Goal: Entertainment & Leisure: Consume media (video, audio)

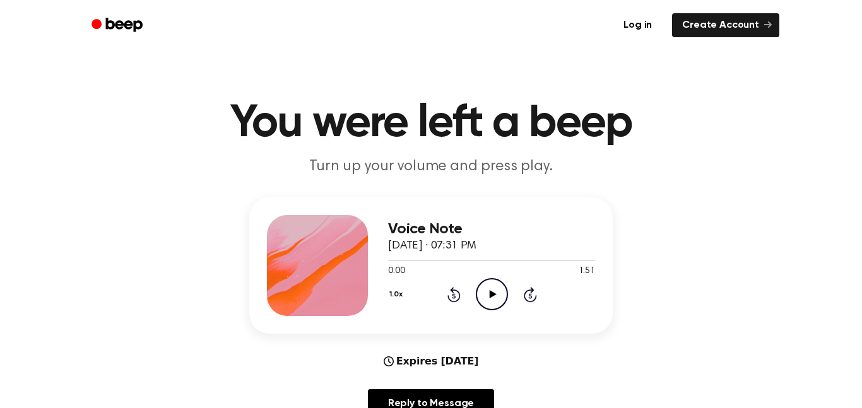
click at [497, 299] on icon "Play Audio" at bounding box center [492, 294] width 32 height 32
click at [499, 303] on icon "Pause Audio" at bounding box center [492, 294] width 32 height 32
click at [394, 261] on span at bounding box center [398, 261] width 10 height 10
click at [474, 290] on div "1.0x Rewind 5 seconds Play Audio Skip 5 seconds" at bounding box center [491, 294] width 207 height 32
click at [492, 297] on icon at bounding box center [492, 294] width 7 height 8
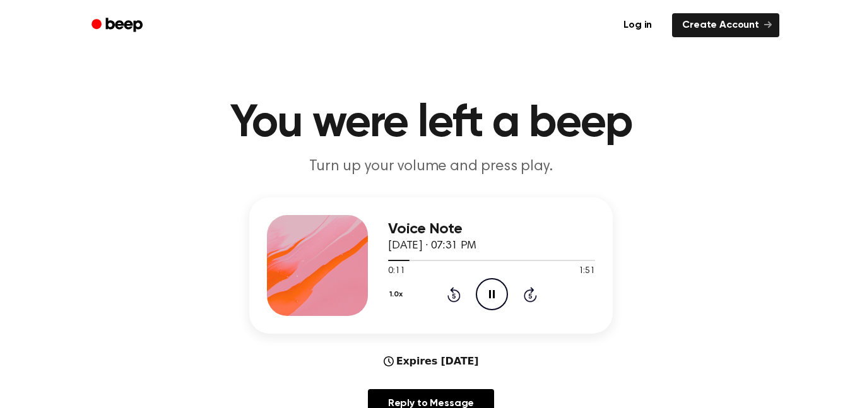
click at [504, 295] on icon "Pause Audio" at bounding box center [492, 294] width 32 height 32
click at [485, 300] on icon "Play Audio" at bounding box center [492, 294] width 32 height 32
click at [486, 303] on icon "Pause Audio" at bounding box center [492, 294] width 32 height 32
click at [403, 261] on span at bounding box center [406, 261] width 10 height 10
click at [492, 303] on icon "Play Audio" at bounding box center [492, 294] width 32 height 32
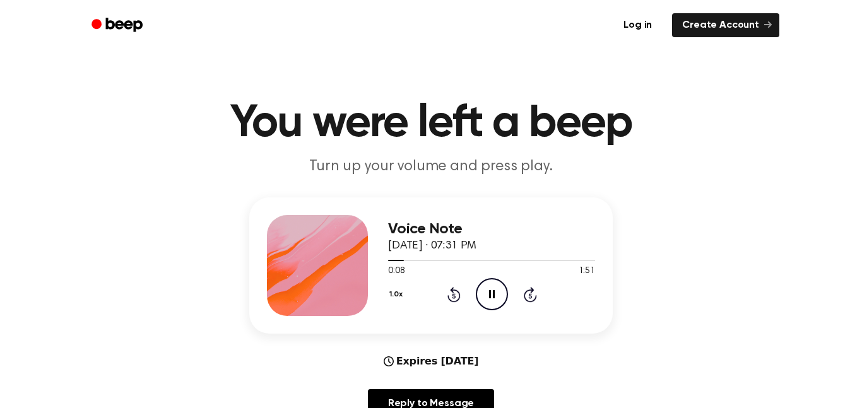
click at [487, 303] on icon "Pause Audio" at bounding box center [492, 294] width 32 height 32
click at [404, 259] on span at bounding box center [399, 261] width 10 height 10
click at [396, 261] on span at bounding box center [399, 261] width 10 height 10
click at [493, 293] on icon "Play Audio" at bounding box center [492, 294] width 32 height 32
click at [469, 297] on div "1.0x Rewind 5 seconds Pause Audio Skip 5 seconds" at bounding box center [491, 294] width 207 height 32
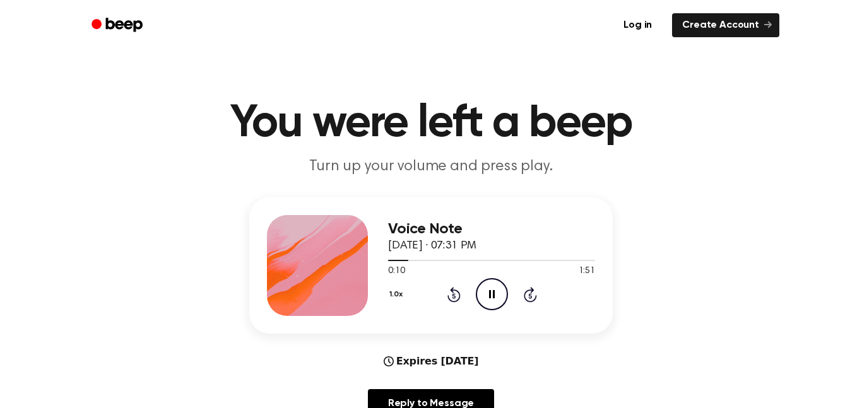
click at [498, 300] on icon "Pause Audio" at bounding box center [492, 294] width 32 height 32
click at [409, 261] on div at bounding box center [491, 260] width 207 height 1
click at [395, 262] on div at bounding box center [491, 260] width 207 height 10
click at [494, 293] on icon "Play Audio" at bounding box center [492, 294] width 32 height 32
click at [493, 295] on icon at bounding box center [492, 294] width 6 height 8
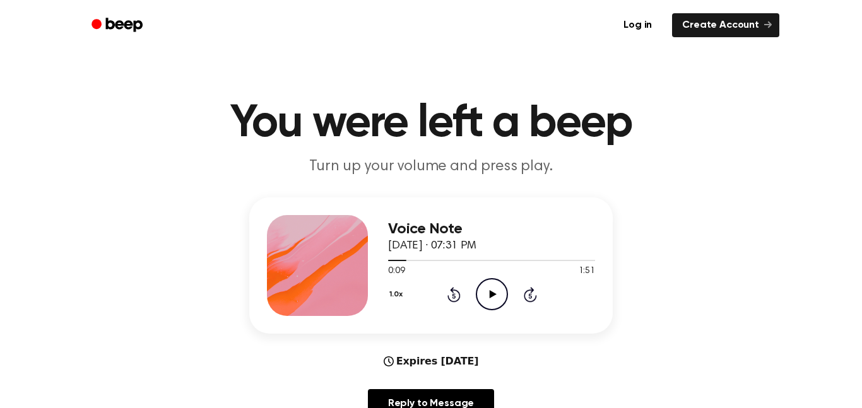
click at [493, 301] on icon "Play Audio" at bounding box center [492, 294] width 32 height 32
click at [496, 298] on icon "Pause Audio" at bounding box center [492, 294] width 32 height 32
click at [491, 298] on icon "Play Audio" at bounding box center [492, 294] width 32 height 32
click at [492, 299] on icon "Pause Audio" at bounding box center [492, 294] width 32 height 32
click at [497, 300] on icon "Play Audio" at bounding box center [492, 294] width 32 height 32
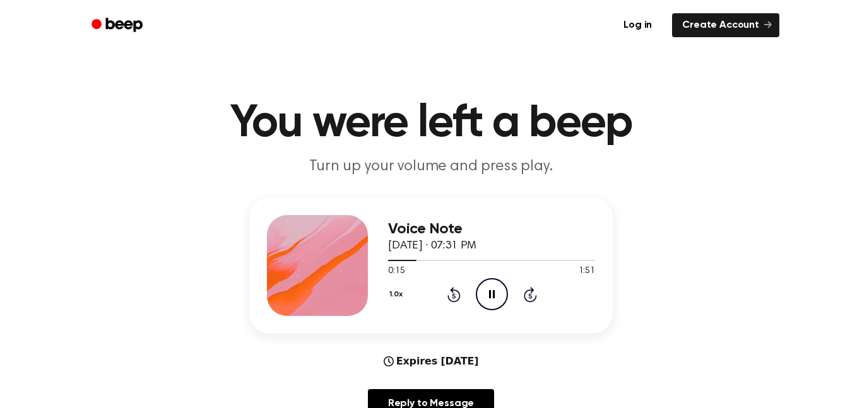
click at [498, 301] on icon "Pause Audio" at bounding box center [492, 294] width 32 height 32
click at [498, 294] on icon "Play Audio" at bounding box center [492, 294] width 32 height 32
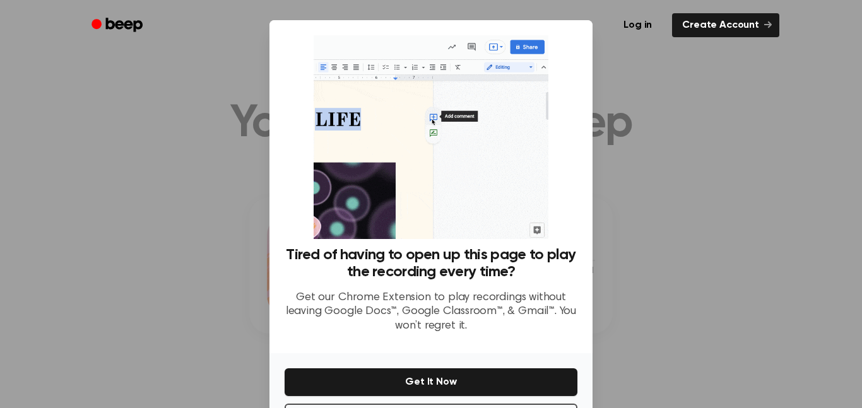
click at [650, 257] on div at bounding box center [431, 204] width 862 height 408
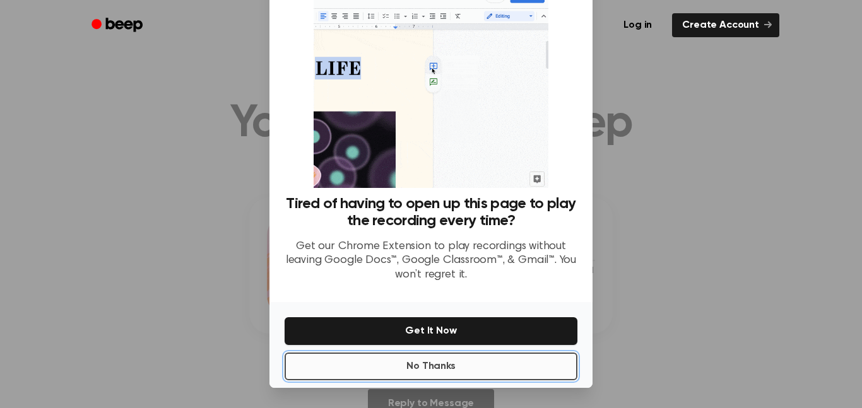
click at [541, 368] on button "No Thanks" at bounding box center [431, 367] width 293 height 28
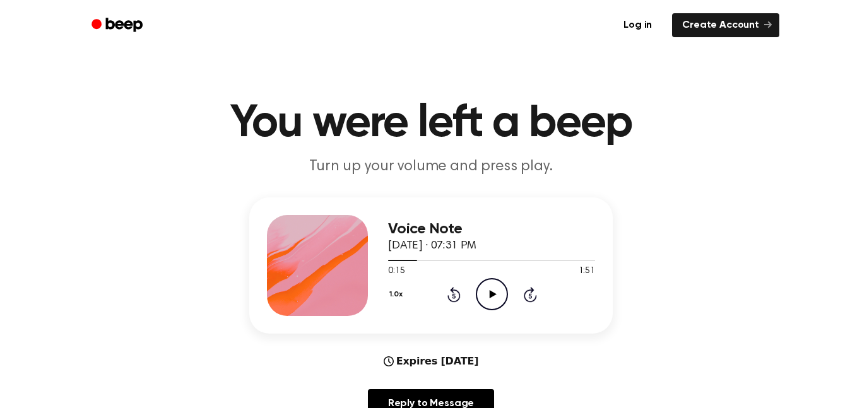
click at [486, 303] on icon "Play Audio" at bounding box center [492, 294] width 32 height 32
click at [500, 299] on icon "Pause Audio" at bounding box center [492, 294] width 32 height 32
click at [488, 298] on icon "Play Audio" at bounding box center [492, 294] width 32 height 32
click at [493, 304] on icon "Pause Audio" at bounding box center [492, 294] width 32 height 32
click at [493, 299] on icon "Play Audio" at bounding box center [492, 294] width 32 height 32
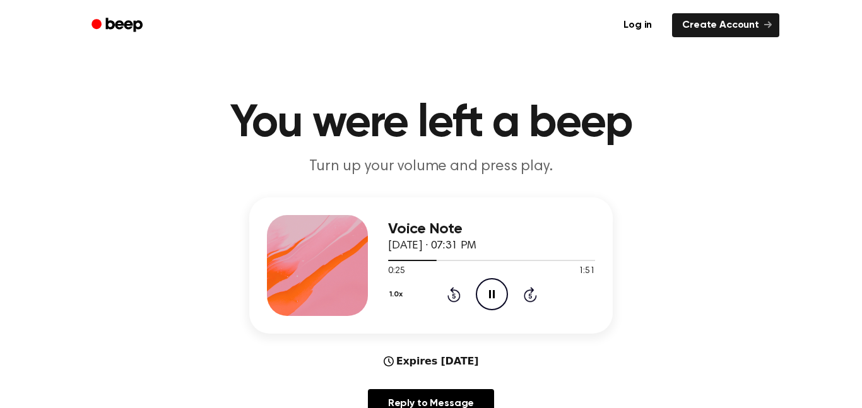
click at [495, 300] on icon "Pause Audio" at bounding box center [492, 294] width 32 height 32
click at [428, 261] on span at bounding box center [432, 261] width 10 height 10
click at [488, 303] on icon "Play Audio" at bounding box center [492, 294] width 32 height 32
click at [491, 299] on icon "Pause Audio" at bounding box center [492, 294] width 32 height 32
click at [433, 259] on span at bounding box center [432, 261] width 10 height 10
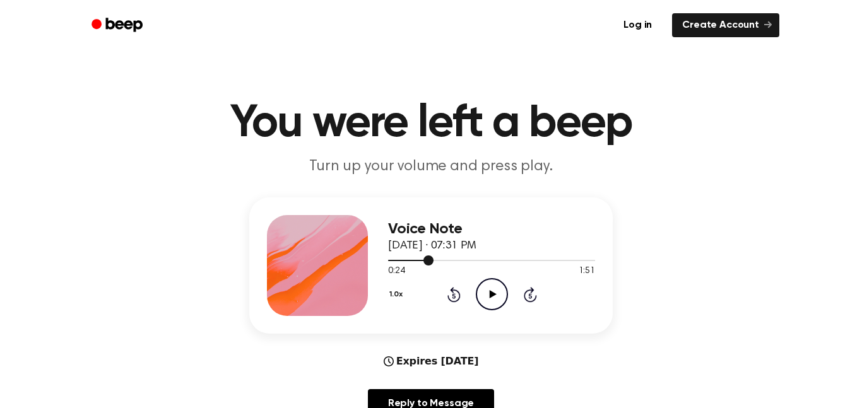
click at [493, 304] on icon "Play Audio" at bounding box center [492, 294] width 32 height 32
click at [503, 289] on icon "Pause Audio" at bounding box center [492, 294] width 32 height 32
click at [430, 261] on span at bounding box center [432, 261] width 10 height 10
click at [493, 295] on icon at bounding box center [492, 294] width 7 height 8
click at [515, 295] on div "1.0x Rewind 5 seconds Pause Audio Skip 5 seconds" at bounding box center [491, 294] width 207 height 32
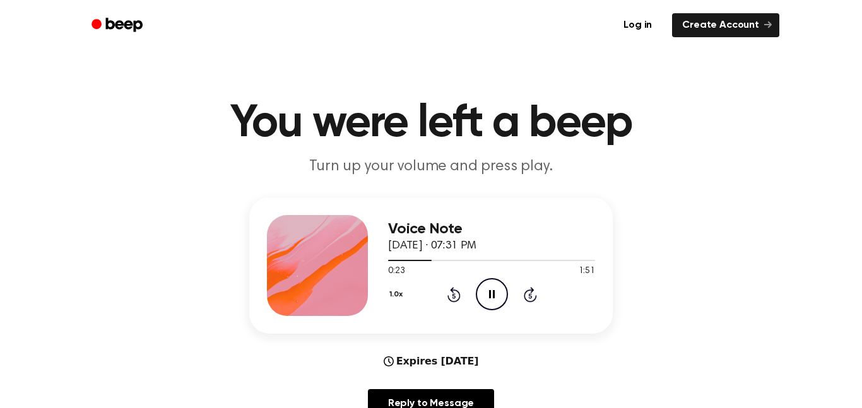
click at [498, 298] on icon "Pause Audio" at bounding box center [492, 294] width 32 height 32
click at [485, 302] on icon "Play Audio" at bounding box center [492, 294] width 32 height 32
click at [486, 302] on icon "Pause Audio" at bounding box center [492, 294] width 32 height 32
click at [490, 310] on circle at bounding box center [491, 294] width 31 height 31
click at [500, 306] on icon "Pause Audio" at bounding box center [492, 294] width 32 height 32
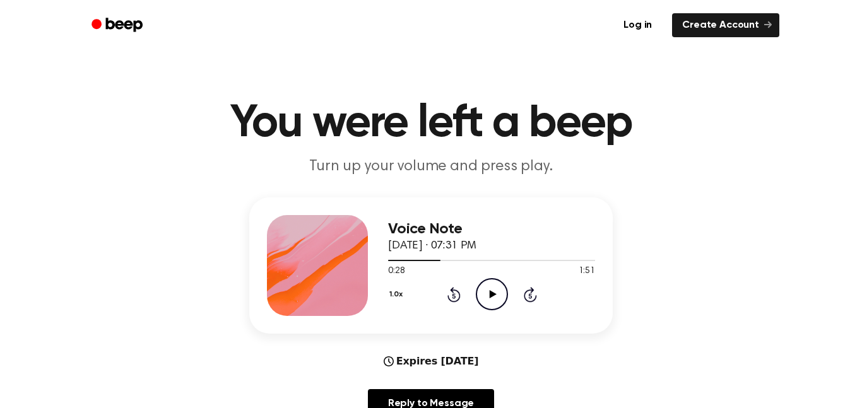
click at [426, 261] on div at bounding box center [414, 260] width 52 height 1
click at [512, 290] on div "1.0x Rewind 5 seconds Play Audio Skip 5 seconds" at bounding box center [491, 294] width 207 height 32
click at [493, 304] on icon "Play Audio" at bounding box center [492, 294] width 32 height 32
click at [498, 296] on icon "Pause Audio" at bounding box center [492, 294] width 32 height 32
click at [494, 293] on icon at bounding box center [492, 294] width 7 height 8
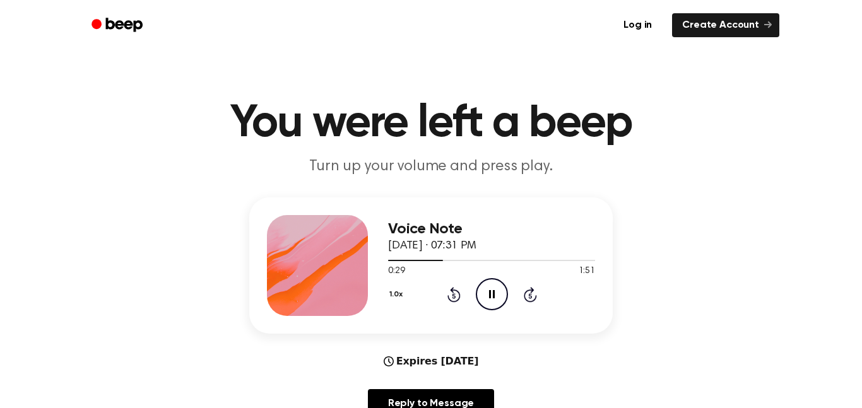
click at [490, 303] on icon "Pause Audio" at bounding box center [492, 294] width 32 height 32
click at [492, 291] on icon "Play Audio" at bounding box center [492, 294] width 32 height 32
click at [500, 302] on icon "Pause Audio" at bounding box center [492, 294] width 32 height 32
click at [500, 300] on icon "Play Audio" at bounding box center [492, 294] width 32 height 32
click at [496, 303] on icon "Pause Audio" at bounding box center [492, 294] width 32 height 32
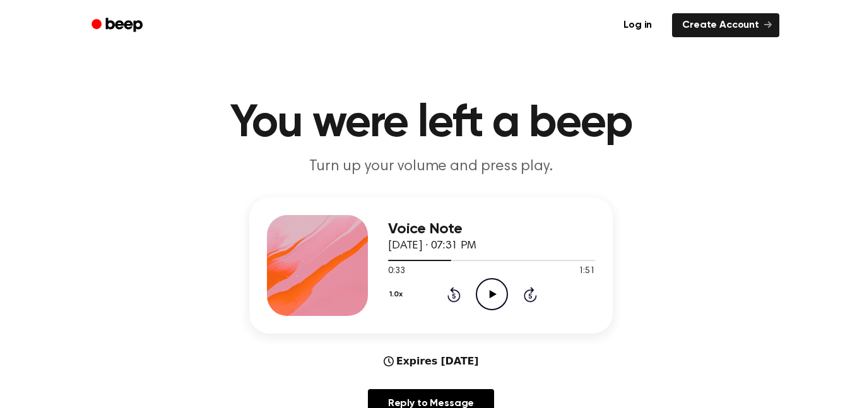
click at [442, 256] on div at bounding box center [491, 260] width 207 height 10
click at [498, 297] on icon "Play Audio" at bounding box center [492, 294] width 32 height 32
click at [498, 300] on icon "Pause Audio" at bounding box center [492, 294] width 32 height 32
click at [425, 259] on div at bounding box center [491, 260] width 207 height 10
click at [490, 291] on icon "Play Audio" at bounding box center [492, 294] width 32 height 32
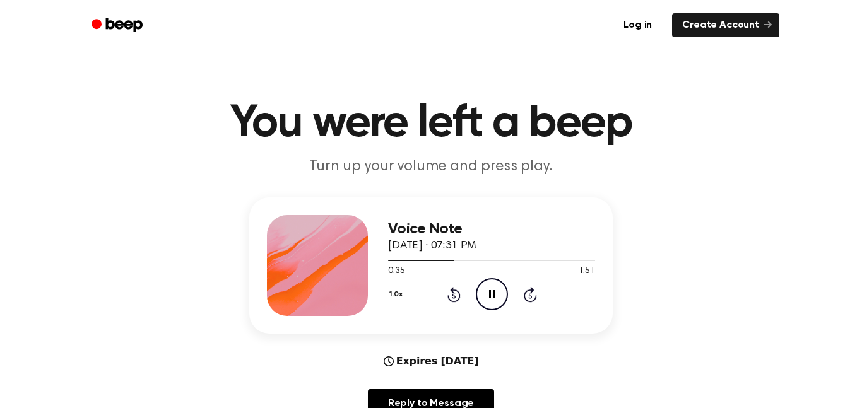
click at [498, 300] on icon "Pause Audio" at bounding box center [492, 294] width 32 height 32
click at [445, 257] on span at bounding box center [449, 261] width 10 height 10
click at [490, 295] on icon at bounding box center [492, 294] width 7 height 8
click at [476, 291] on icon "Pause Audio" at bounding box center [492, 294] width 32 height 32
click at [448, 255] on div at bounding box center [491, 260] width 207 height 10
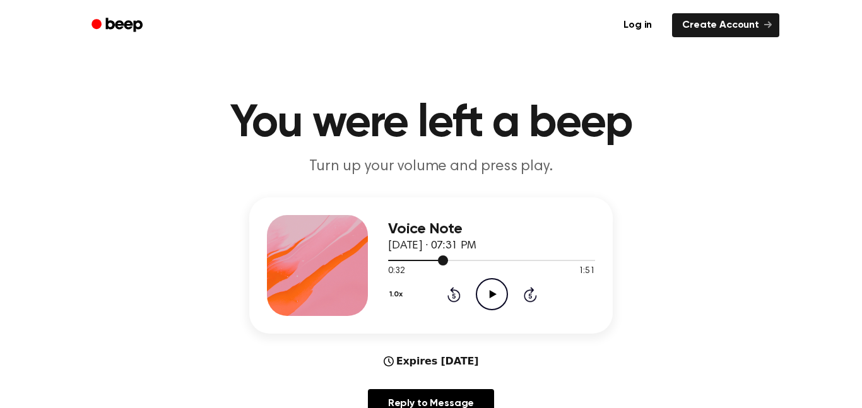
click at [485, 299] on icon "Play Audio" at bounding box center [492, 294] width 32 height 32
click at [498, 301] on icon "Pause Audio" at bounding box center [492, 294] width 32 height 32
click at [492, 302] on icon "Play Audio" at bounding box center [492, 294] width 32 height 32
click at [495, 299] on icon "Pause Audio" at bounding box center [492, 294] width 32 height 32
click at [456, 261] on div at bounding box center [427, 260] width 78 height 1
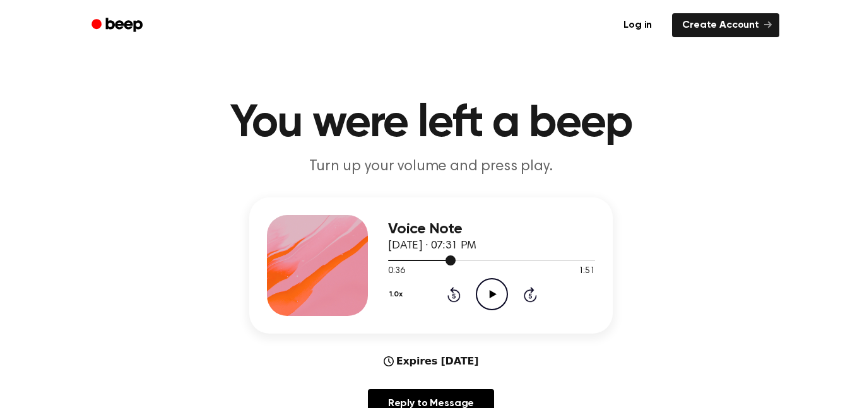
click at [488, 290] on icon "Play Audio" at bounding box center [492, 294] width 32 height 32
click at [493, 297] on icon at bounding box center [492, 294] width 6 height 8
click at [500, 291] on icon "Play Audio" at bounding box center [492, 294] width 32 height 32
click at [466, 261] on span at bounding box center [469, 261] width 10 height 10
click at [498, 300] on icon "Pause Audio" at bounding box center [492, 294] width 32 height 32
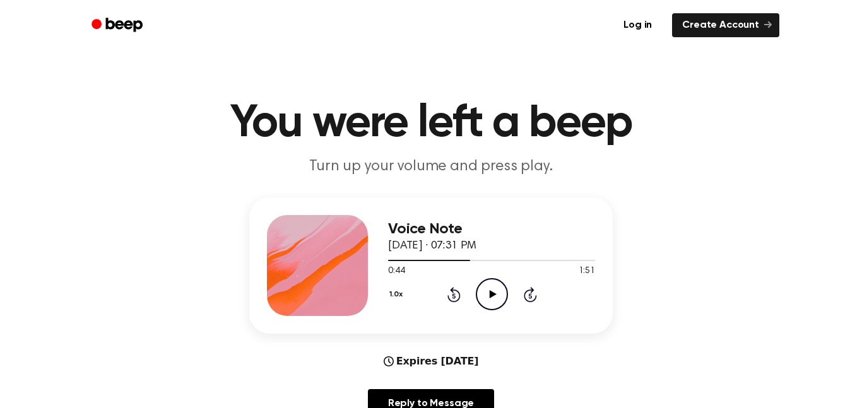
click at [490, 285] on icon "Play Audio" at bounding box center [492, 294] width 32 height 32
click at [493, 295] on icon at bounding box center [492, 294] width 6 height 8
click at [466, 261] on div at bounding box center [433, 260] width 90 height 1
click at [497, 305] on icon "Play Audio" at bounding box center [492, 294] width 32 height 32
click at [493, 302] on icon "Pause Audio" at bounding box center [492, 294] width 32 height 32
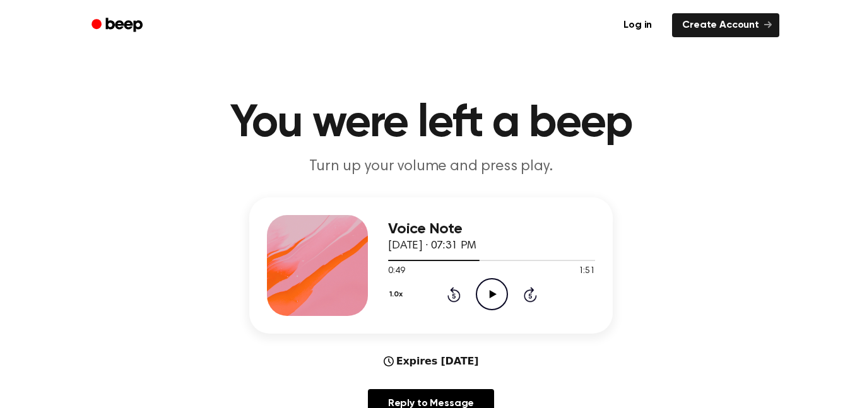
click at [496, 293] on icon "Play Audio" at bounding box center [492, 294] width 32 height 32
click at [495, 298] on icon "Pause Audio" at bounding box center [492, 294] width 32 height 32
click at [494, 302] on icon "Play Audio" at bounding box center [492, 294] width 32 height 32
click at [491, 301] on icon "Pause Audio" at bounding box center [492, 294] width 32 height 32
click at [491, 303] on icon "Play Audio" at bounding box center [492, 294] width 32 height 32
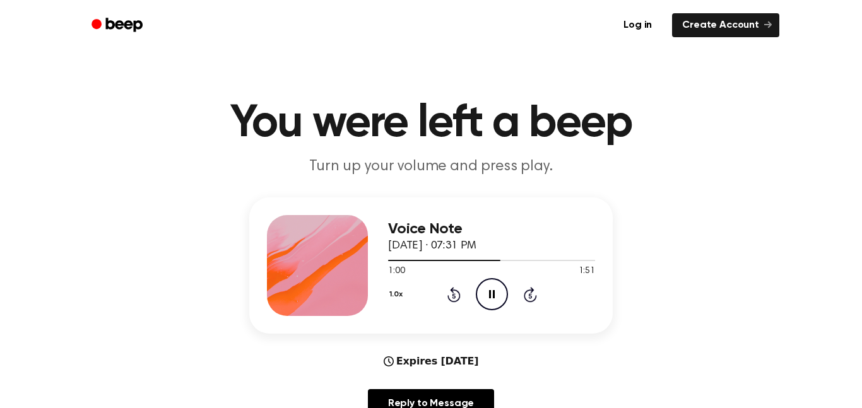
click at [483, 261] on div at bounding box center [444, 260] width 112 height 1
click at [494, 294] on icon at bounding box center [492, 294] width 6 height 8
click at [484, 300] on icon "Play Audio" at bounding box center [492, 294] width 32 height 32
click at [509, 294] on div "1.0x Rewind 5 seconds Pause Audio Skip 5 seconds" at bounding box center [491, 294] width 207 height 32
click at [494, 302] on icon "Pause Audio" at bounding box center [492, 294] width 32 height 32
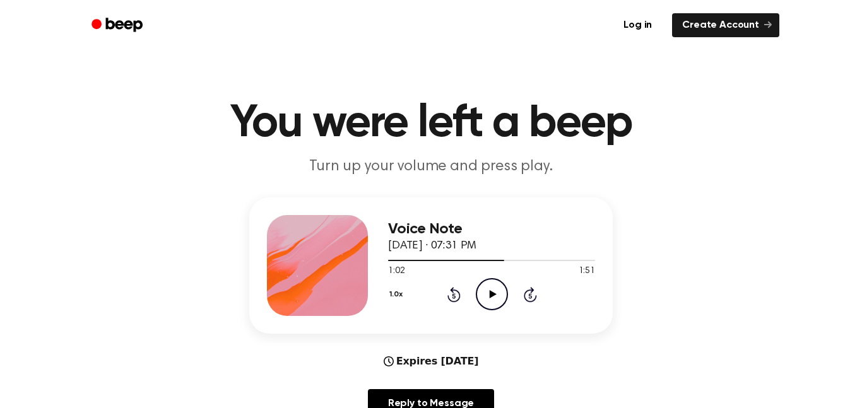
click at [500, 287] on icon "Play Audio" at bounding box center [492, 294] width 32 height 32
click at [500, 296] on icon "Pause Audio" at bounding box center [492, 294] width 32 height 32
click at [488, 261] on div at bounding box center [448, 260] width 121 height 1
click at [493, 295] on icon at bounding box center [492, 294] width 7 height 8
click at [491, 295] on icon "Pause Audio" at bounding box center [492, 294] width 32 height 32
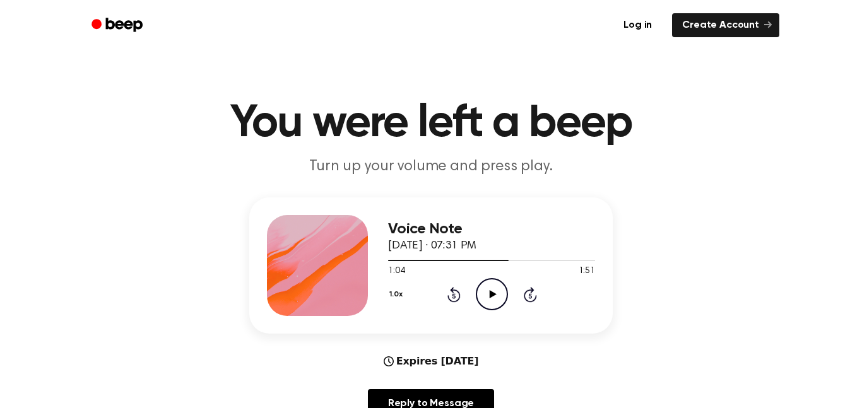
click at [476, 304] on icon "Play Audio" at bounding box center [492, 294] width 32 height 32
click at [502, 261] on span at bounding box center [504, 261] width 10 height 10
click at [494, 294] on icon at bounding box center [492, 294] width 6 height 8
click at [495, 306] on icon "Play Audio" at bounding box center [492, 294] width 32 height 32
click at [508, 305] on div "1.0x Rewind 5 seconds Pause Audio Skip 5 seconds" at bounding box center [491, 294] width 207 height 32
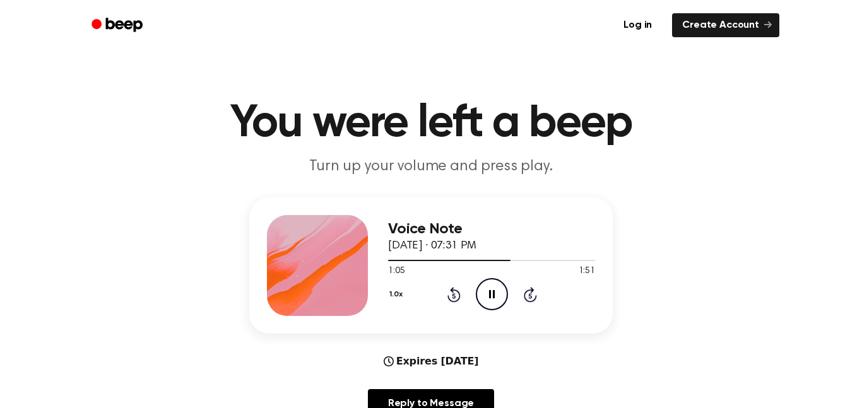
click at [491, 294] on icon "Pause Audio" at bounding box center [492, 294] width 32 height 32
click at [478, 300] on circle at bounding box center [491, 294] width 31 height 31
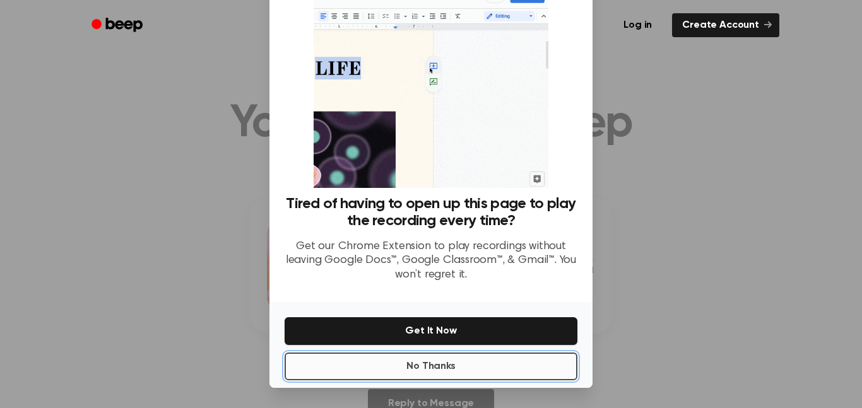
click at [527, 365] on button "No Thanks" at bounding box center [431, 367] width 293 height 28
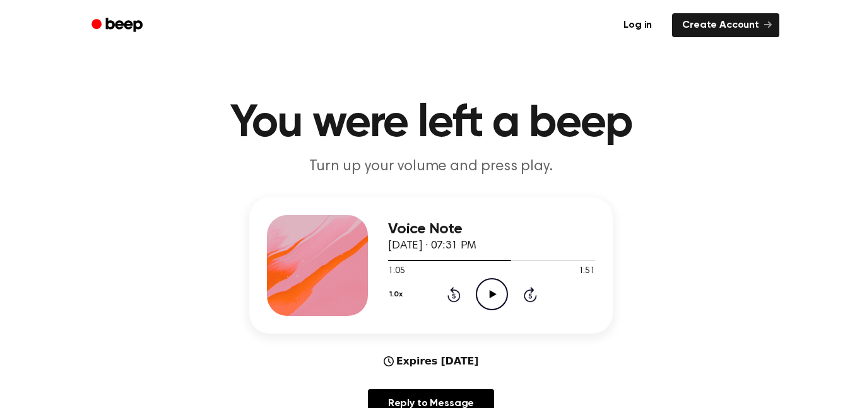
click at [495, 296] on icon "Play Audio" at bounding box center [492, 294] width 32 height 32
click at [496, 297] on icon "Pause Audio" at bounding box center [492, 294] width 32 height 32
click at [500, 263] on div at bounding box center [491, 260] width 207 height 10
click at [499, 296] on icon "Play Audio" at bounding box center [492, 294] width 32 height 32
click at [498, 301] on icon "Pause Audio" at bounding box center [492, 294] width 32 height 32
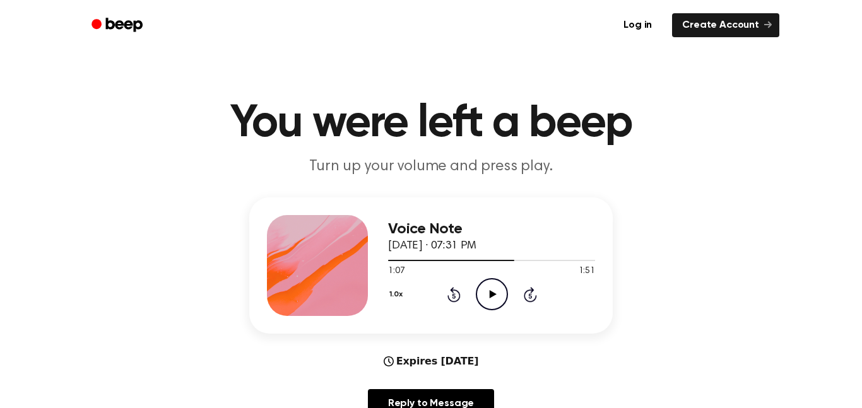
click at [498, 283] on icon "Play Audio" at bounding box center [492, 294] width 32 height 32
click at [499, 290] on icon "Pause Audio" at bounding box center [492, 294] width 32 height 32
click at [500, 303] on icon "Play Audio" at bounding box center [492, 294] width 32 height 32
click at [500, 310] on icon "Pause Audio" at bounding box center [492, 294] width 32 height 32
click at [512, 261] on span at bounding box center [515, 261] width 10 height 10
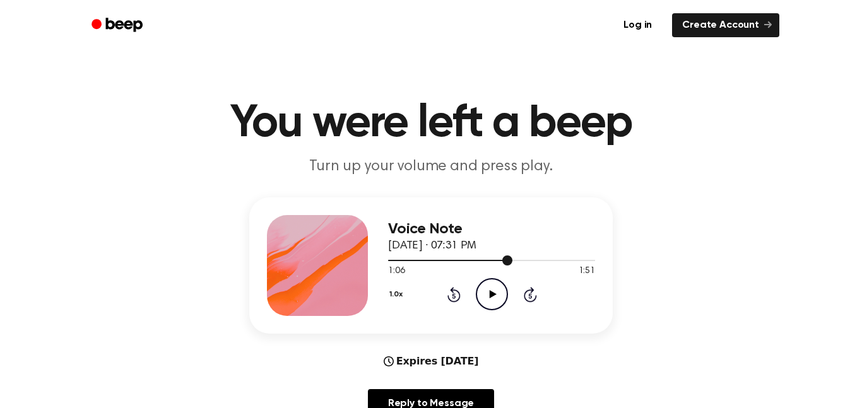
click at [499, 293] on icon "Play Audio" at bounding box center [492, 294] width 32 height 32
click at [500, 295] on icon "Pause Audio" at bounding box center [492, 294] width 32 height 32
click at [502, 301] on icon "Play Audio" at bounding box center [492, 294] width 32 height 32
click at [497, 299] on icon "Pause Audio" at bounding box center [492, 294] width 32 height 32
click at [504, 300] on icon "Play Audio" at bounding box center [492, 294] width 32 height 32
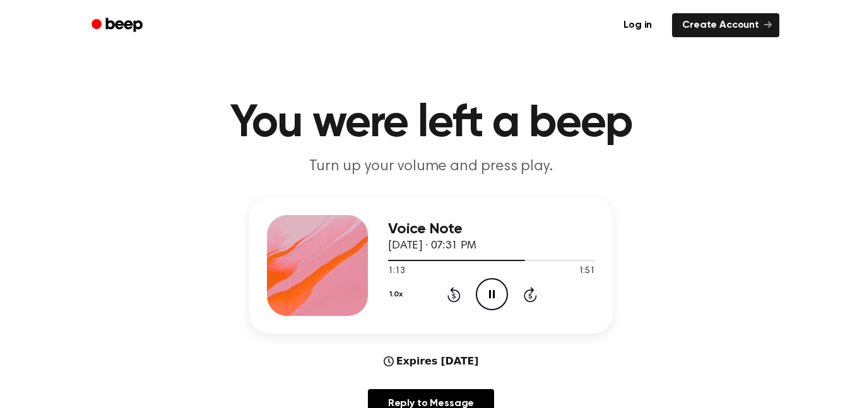
click at [498, 306] on icon "Pause Audio" at bounding box center [492, 294] width 32 height 32
click at [490, 298] on icon "Play Audio" at bounding box center [492, 294] width 32 height 32
click at [495, 299] on icon "Pause Audio" at bounding box center [492, 294] width 32 height 32
click at [500, 302] on icon "Play Audio" at bounding box center [492, 294] width 32 height 32
click at [500, 302] on icon "Pause Audio" at bounding box center [492, 294] width 32 height 32
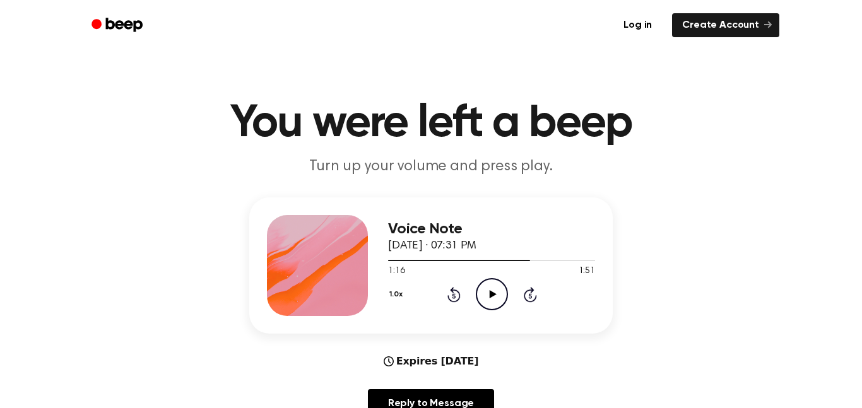
click at [495, 309] on circle at bounding box center [491, 294] width 31 height 31
click at [496, 303] on icon "Pause Audio" at bounding box center [492, 294] width 32 height 32
click at [501, 303] on icon "Play Audio" at bounding box center [492, 294] width 32 height 32
click at [498, 302] on icon "Pause Audio" at bounding box center [492, 294] width 32 height 32
click at [487, 307] on icon "Play Audio" at bounding box center [492, 294] width 32 height 32
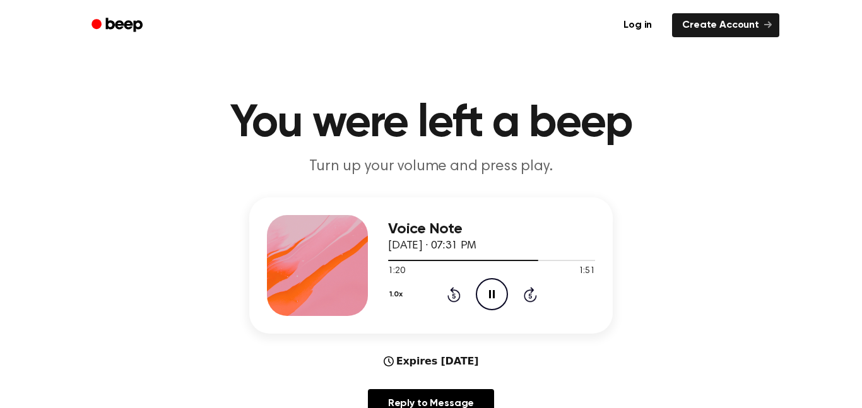
click at [493, 296] on icon at bounding box center [492, 294] width 6 height 8
click at [533, 261] on span at bounding box center [534, 261] width 10 height 10
click at [497, 300] on icon "Play Audio" at bounding box center [492, 294] width 32 height 32
click at [493, 298] on icon at bounding box center [492, 294] width 6 height 8
click at [498, 288] on icon "Play Audio" at bounding box center [492, 294] width 32 height 32
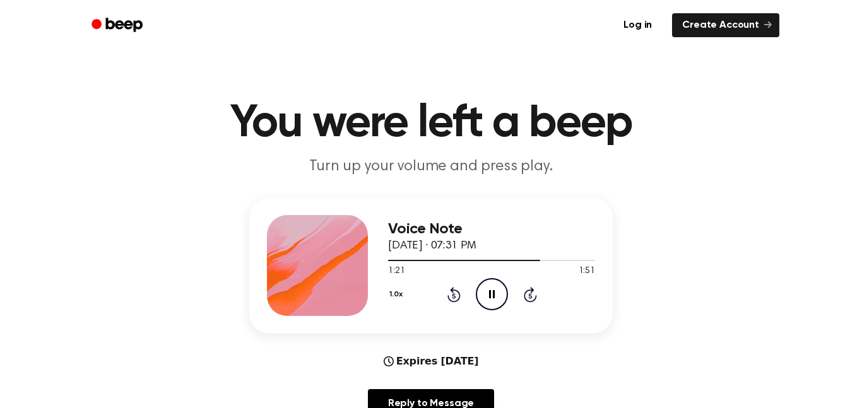
click at [493, 295] on icon at bounding box center [492, 294] width 6 height 8
click at [521, 261] on div at bounding box center [464, 260] width 153 height 1
click at [498, 298] on icon "Play Audio" at bounding box center [492, 294] width 32 height 32
click at [507, 302] on icon "Pause Audio" at bounding box center [492, 294] width 32 height 32
click at [502, 299] on icon "Play Audio" at bounding box center [492, 294] width 32 height 32
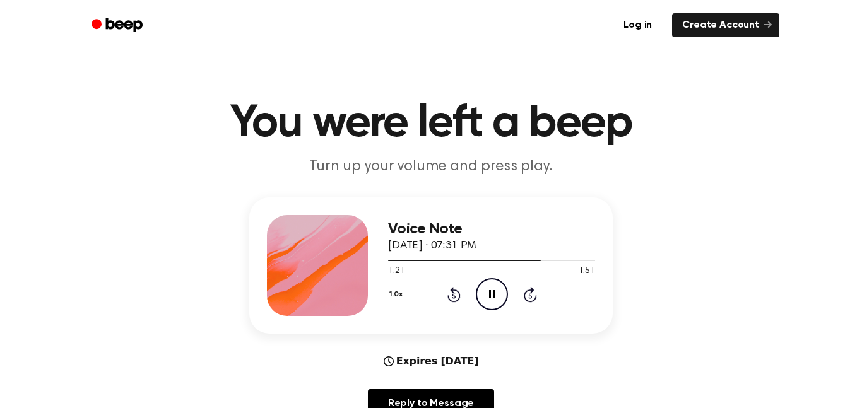
click at [498, 299] on icon "Pause Audio" at bounding box center [492, 294] width 32 height 32
click at [493, 300] on icon "Play Audio" at bounding box center [492, 294] width 32 height 32
click at [494, 298] on icon at bounding box center [492, 294] width 6 height 8
click at [502, 303] on icon "Play Audio" at bounding box center [492, 294] width 32 height 32
click at [498, 307] on icon "Pause Audio" at bounding box center [492, 294] width 32 height 32
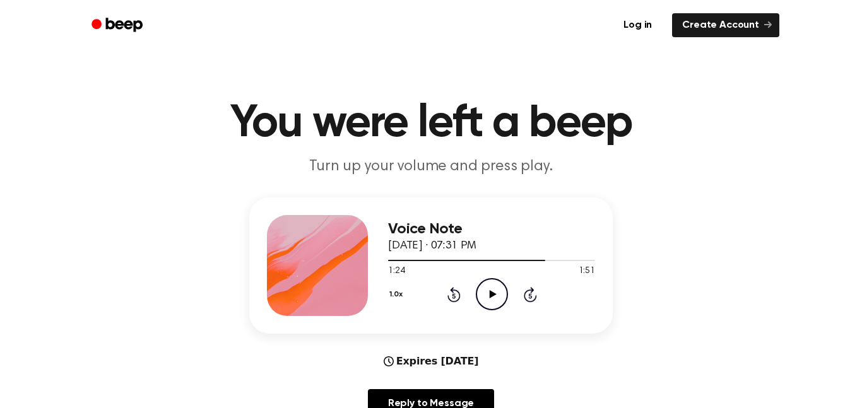
click at [497, 302] on icon "Play Audio" at bounding box center [492, 294] width 32 height 32
click at [499, 297] on icon "Pause Audio" at bounding box center [492, 294] width 32 height 32
click at [531, 261] on div at bounding box center [467, 260] width 158 height 1
click at [495, 298] on icon "Play Audio" at bounding box center [492, 294] width 32 height 32
click at [517, 262] on div at bounding box center [491, 260] width 207 height 10
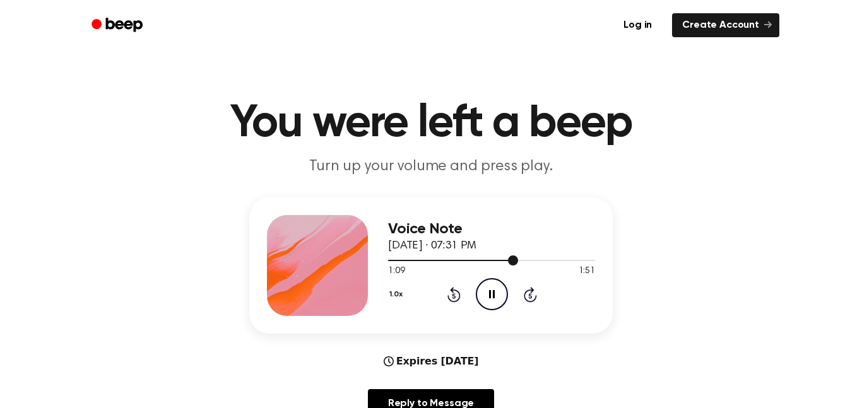
click at [491, 293] on icon "Pause Audio" at bounding box center [492, 294] width 32 height 32
click at [489, 305] on icon "Play Audio" at bounding box center [492, 294] width 32 height 32
click at [485, 295] on icon "Pause Audio" at bounding box center [492, 294] width 32 height 32
click at [495, 301] on icon "Play Audio" at bounding box center [492, 294] width 32 height 32
click at [492, 302] on icon "Pause Audio" at bounding box center [492, 294] width 32 height 32
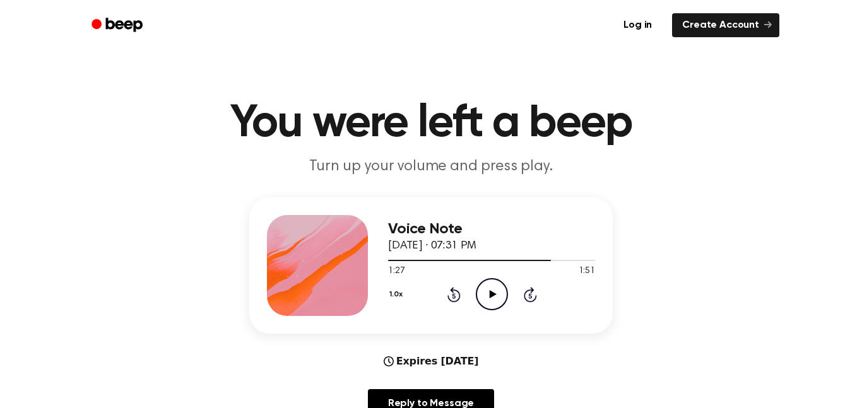
click at [492, 291] on icon "Play Audio" at bounding box center [492, 294] width 32 height 32
click at [488, 295] on icon "Pause Audio" at bounding box center [492, 294] width 32 height 32
click at [480, 293] on icon "Play Audio" at bounding box center [492, 294] width 32 height 32
click at [491, 298] on icon "Pause Audio" at bounding box center [492, 294] width 32 height 32
click at [491, 290] on icon "Play Audio" at bounding box center [492, 294] width 32 height 32
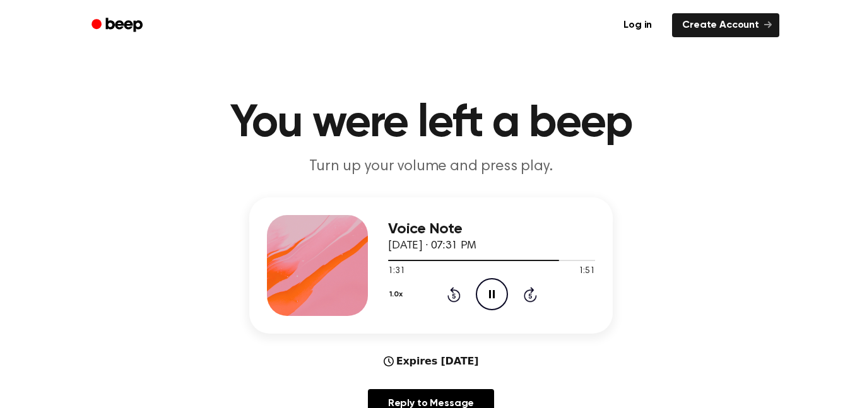
click at [490, 300] on icon "Pause Audio" at bounding box center [492, 294] width 32 height 32
click at [490, 300] on icon "Play Audio" at bounding box center [492, 294] width 32 height 32
click at [495, 294] on icon "Pause Audio" at bounding box center [492, 294] width 32 height 32
click at [527, 259] on div at bounding box center [491, 260] width 207 height 10
click at [496, 291] on icon "Play Audio" at bounding box center [492, 294] width 32 height 32
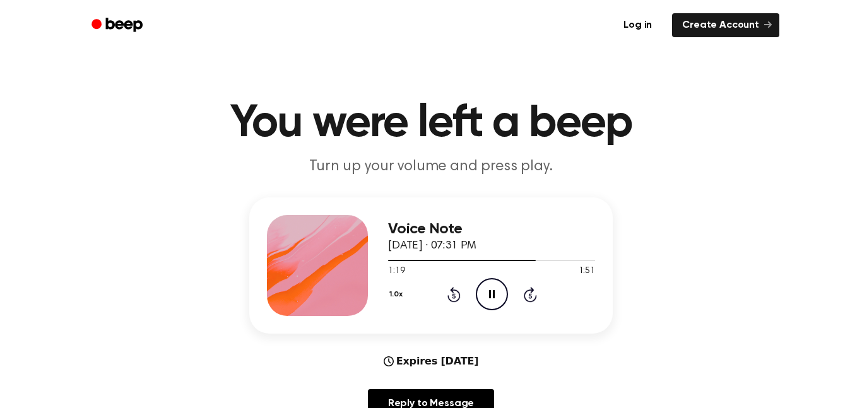
click at [498, 295] on icon "Pause Audio" at bounding box center [492, 294] width 32 height 32
click at [492, 305] on icon "Play Audio" at bounding box center [492, 294] width 32 height 32
click at [503, 303] on icon "Pause Audio" at bounding box center [492, 294] width 32 height 32
